Goal: Task Accomplishment & Management: Use online tool/utility

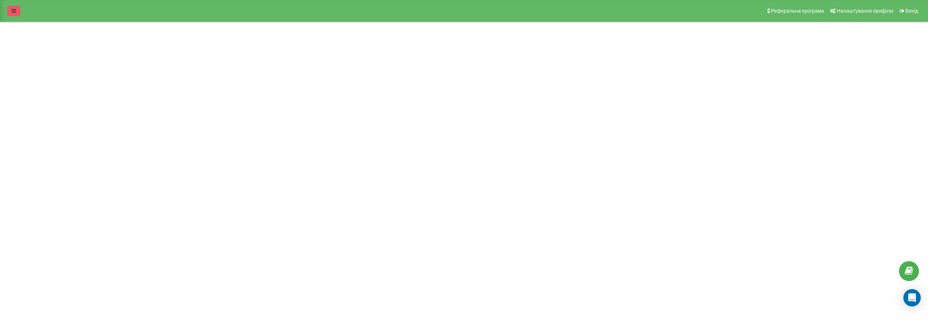
click at [15, 13] on icon at bounding box center [14, 10] width 4 height 5
click at [33, 39] on div "Проекти nt.tekman.com.ua" at bounding box center [22, 37] width 27 height 7
click at [37, 50] on link "[DOMAIN_NAME]" at bounding box center [32, 49] width 35 height 6
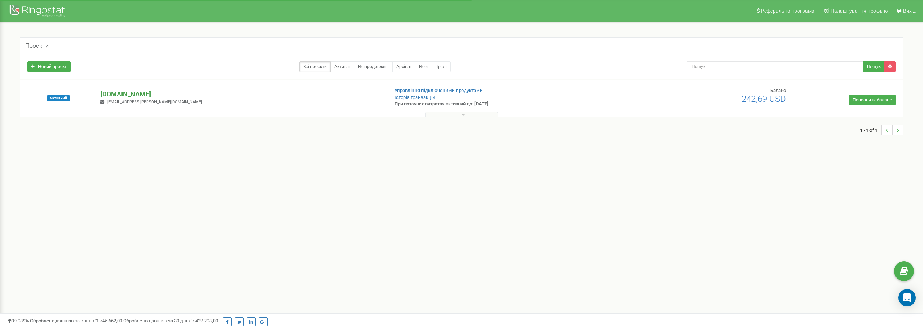
click at [129, 95] on p "[DOMAIN_NAME]" at bounding box center [241, 94] width 282 height 9
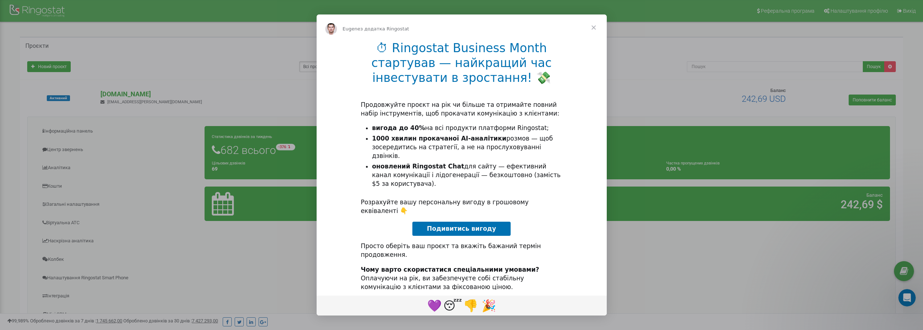
click at [594, 28] on span "Закрити" at bounding box center [594, 28] width 26 height 26
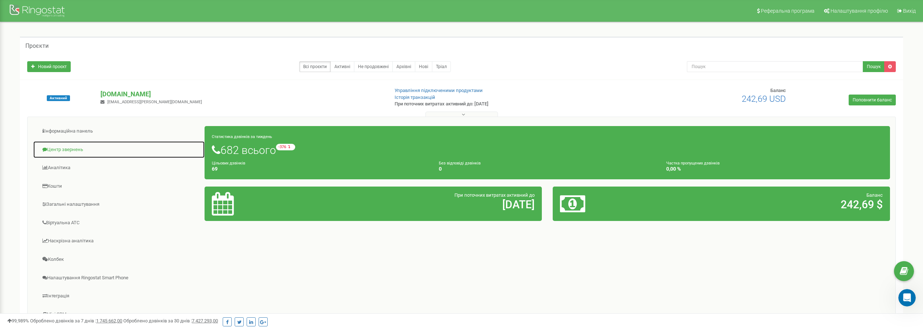
click at [76, 150] on link "Центр звернень" at bounding box center [119, 150] width 172 height 18
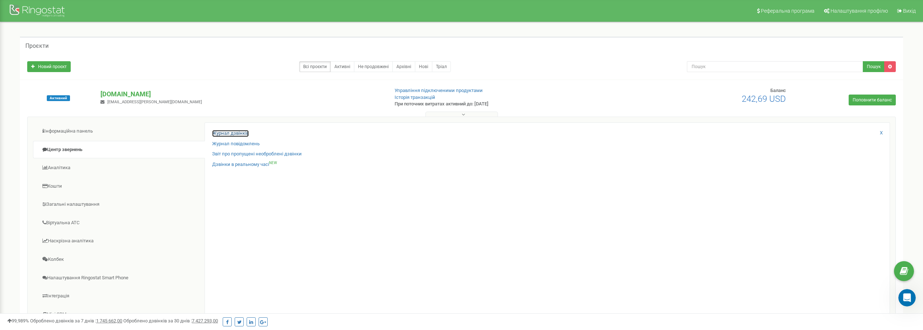
click at [232, 135] on link "Журнал дзвінків" at bounding box center [230, 133] width 37 height 7
